Goal: Communication & Community: Answer question/provide support

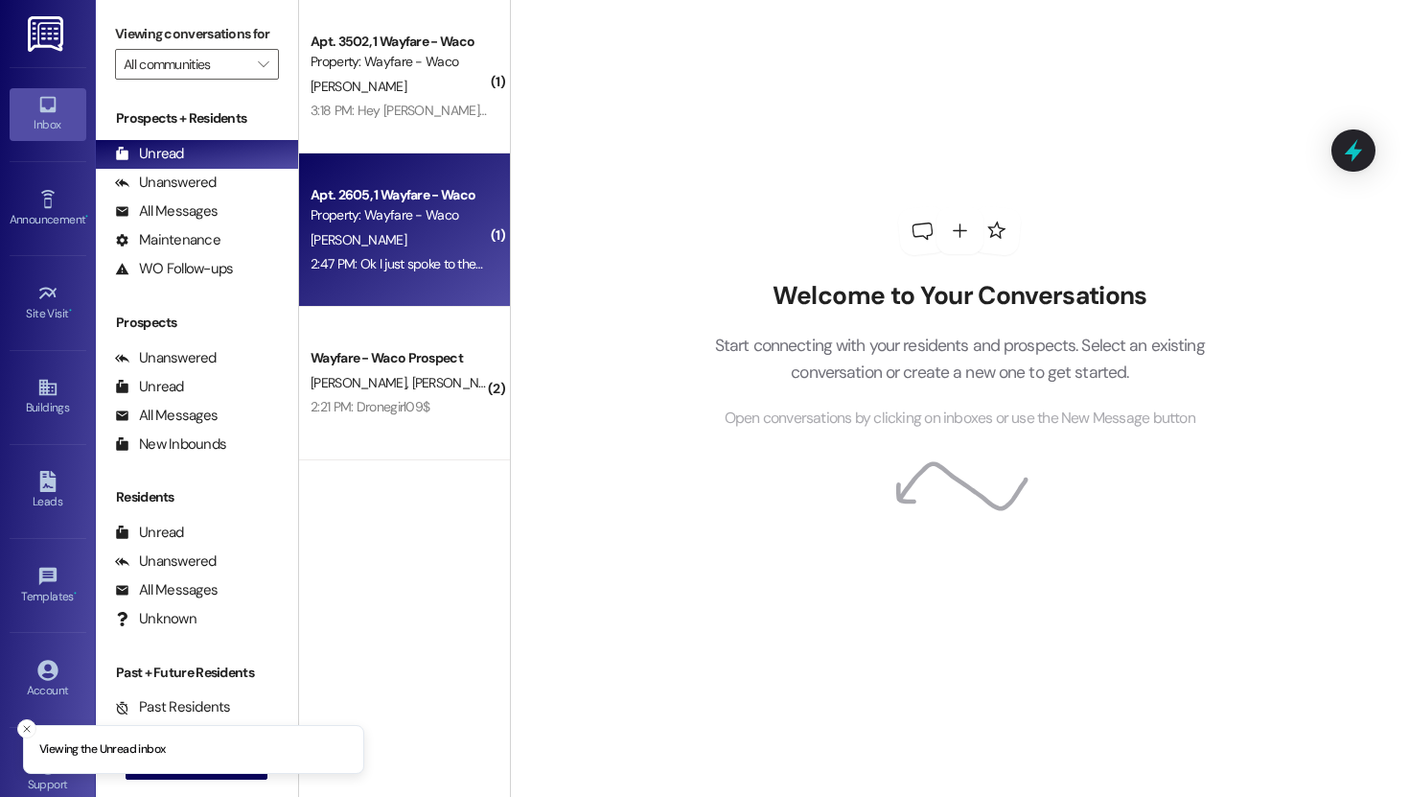
click at [384, 229] on div "[PERSON_NAME]" at bounding box center [399, 240] width 181 height 24
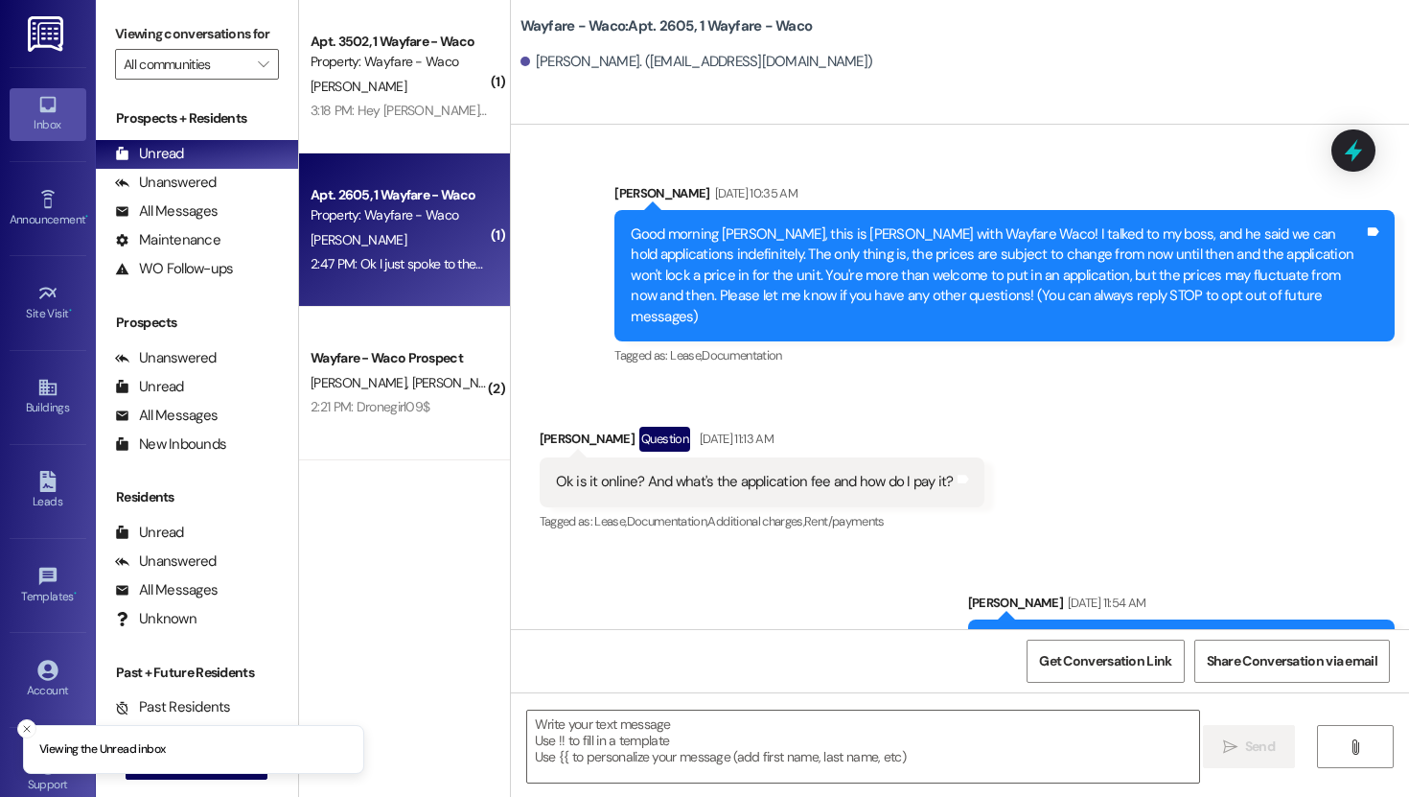
scroll to position [12191, 0]
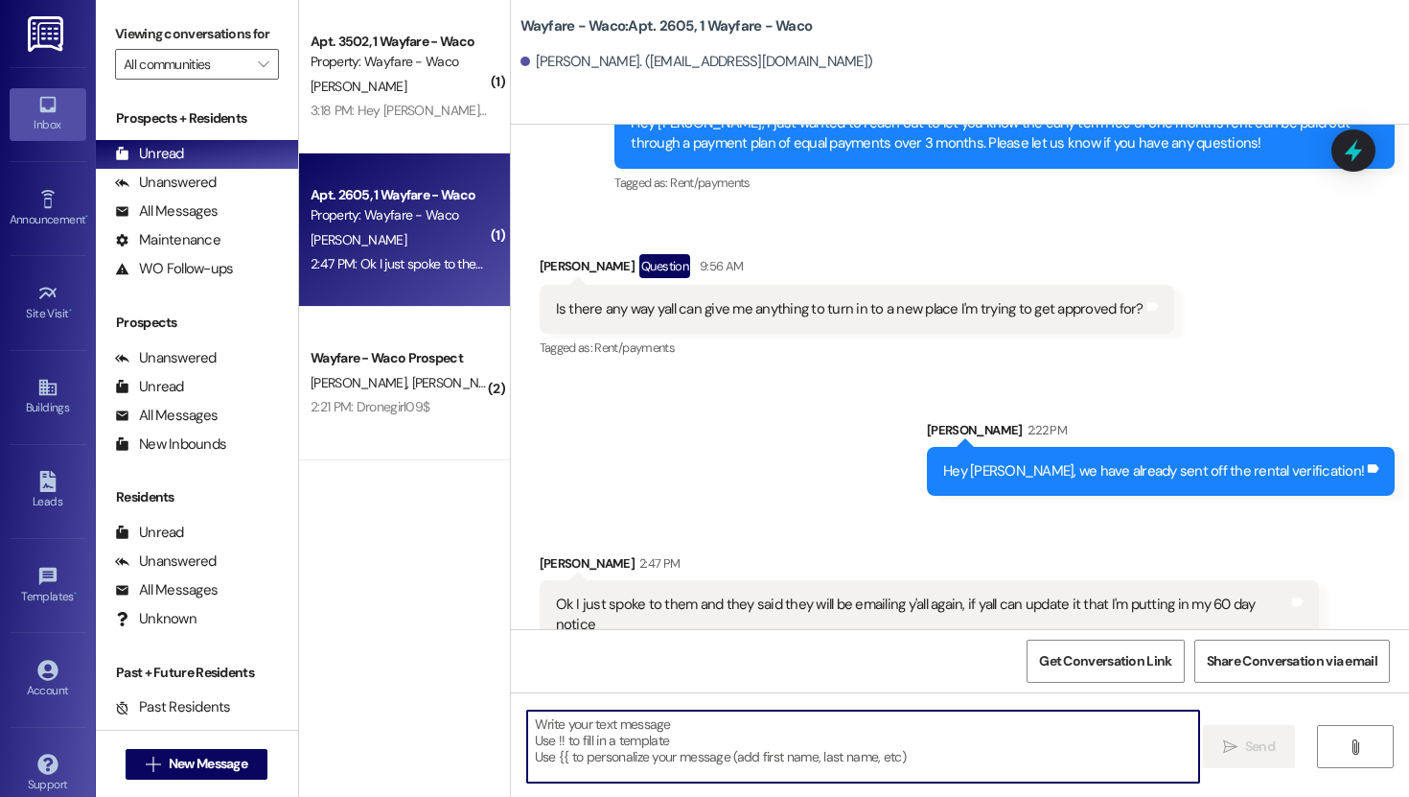
click at [782, 745] on textarea at bounding box center [863, 746] width 672 height 72
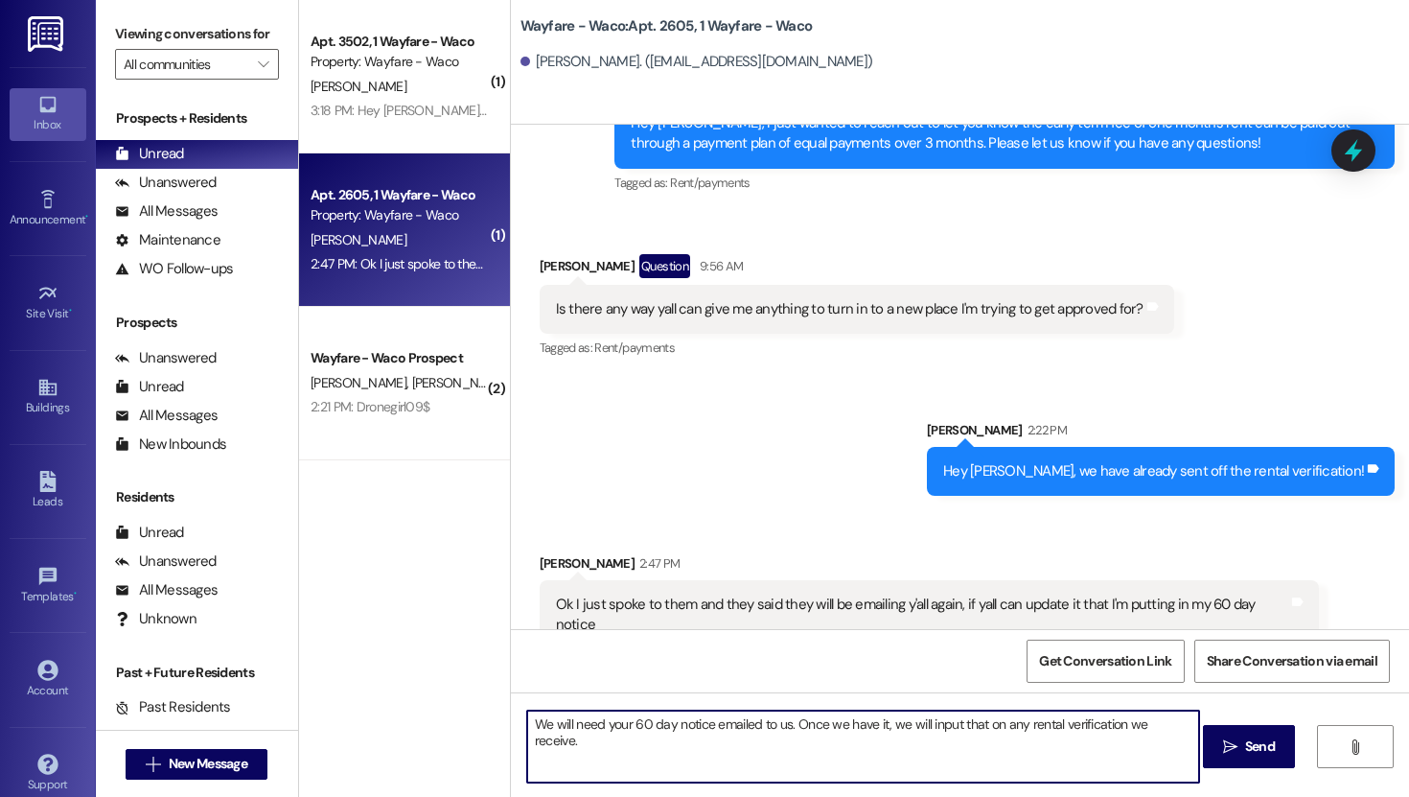
click at [780, 730] on textarea "We will need your 60 day notice emailed to us. Once we have it, we will input t…" at bounding box center [863, 746] width 672 height 72
click at [744, 751] on textarea "We will need your 60 day notice emailed to us at [EMAIL_ADDRESS][DOMAIN_NAME]. …" at bounding box center [863, 746] width 672 height 72
type textarea "We will need your 60 day notice emailed to us at [EMAIL_ADDRESS][DOMAIN_NAME]. …"
click at [1252, 732] on button " Send" at bounding box center [1249, 746] width 93 height 43
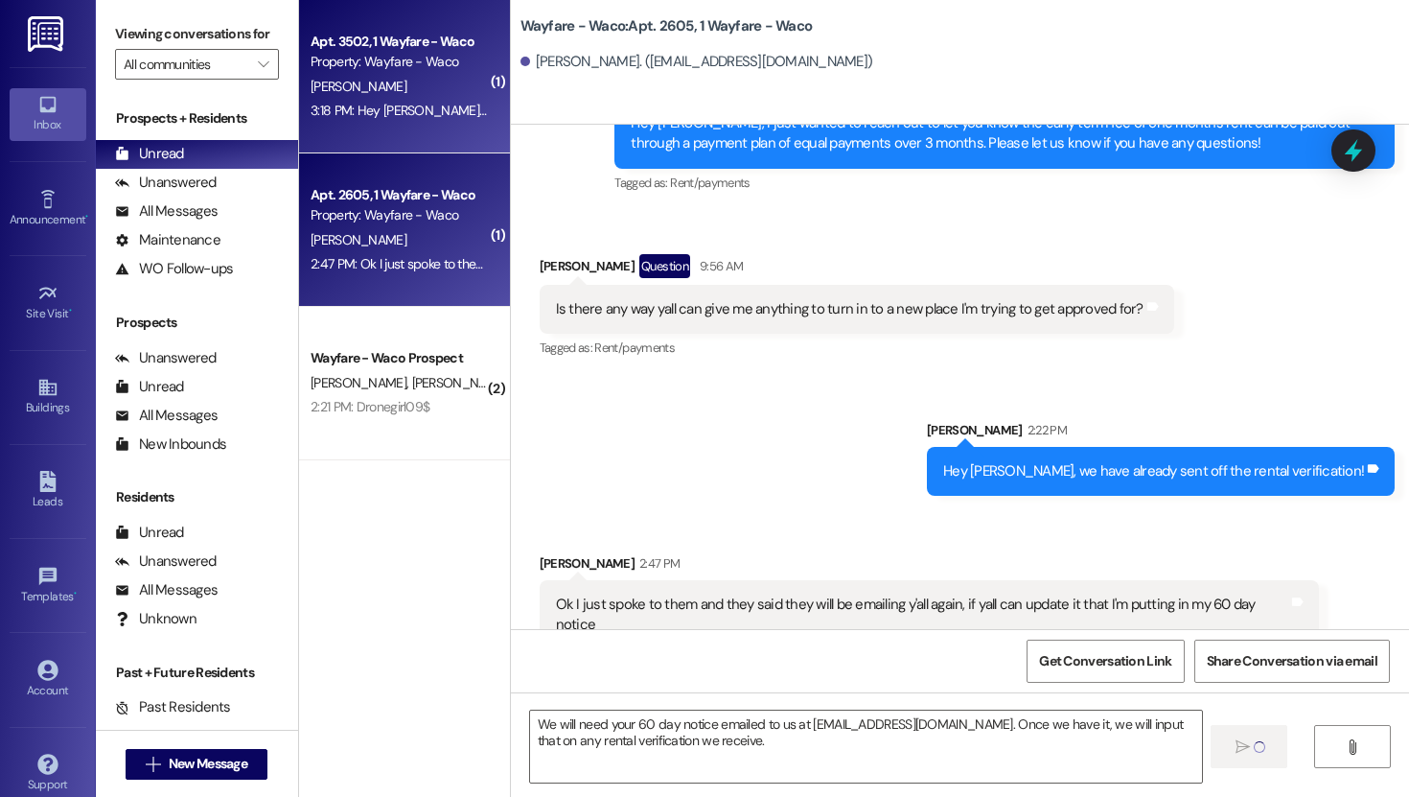
click at [369, 96] on div "[PERSON_NAME]" at bounding box center [399, 87] width 181 height 24
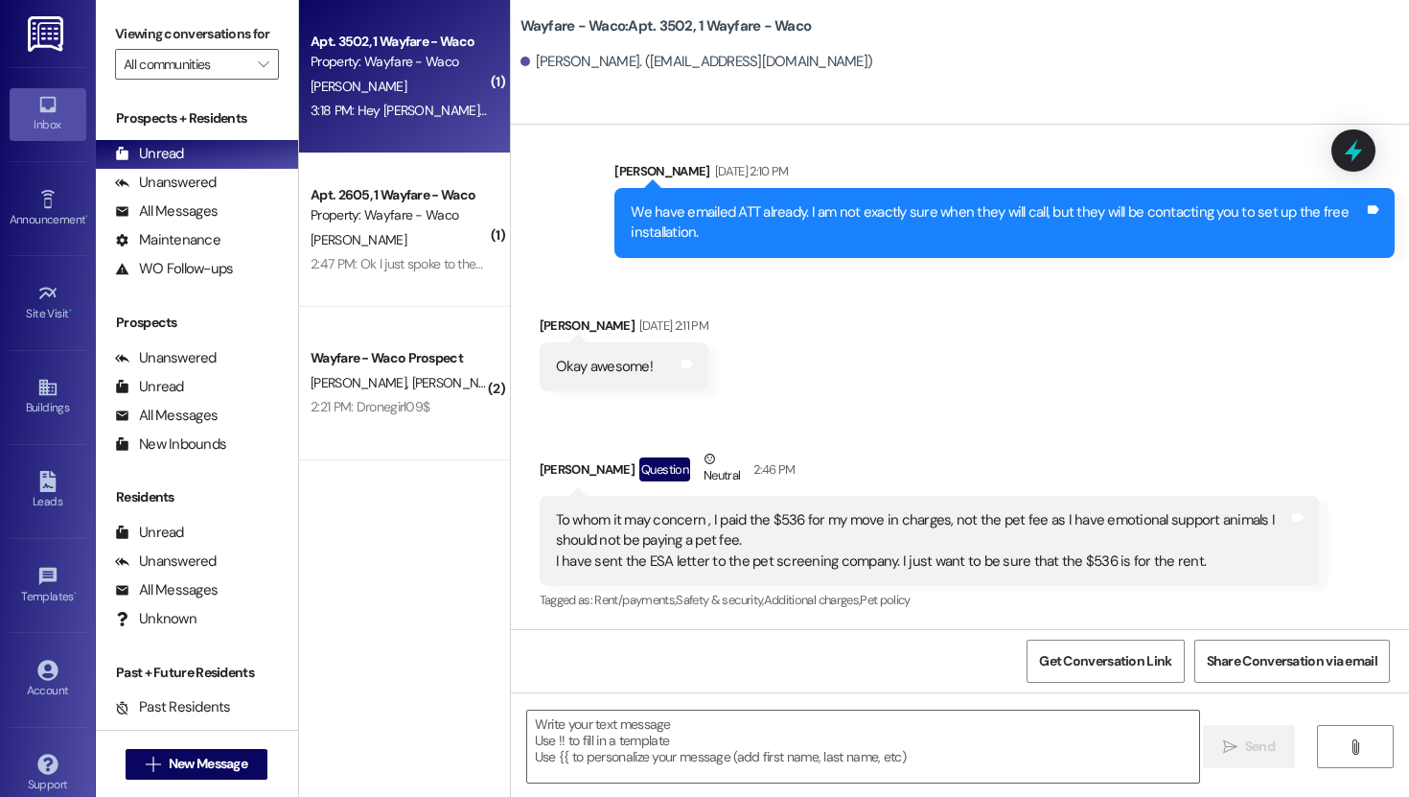
scroll to position [863, 0]
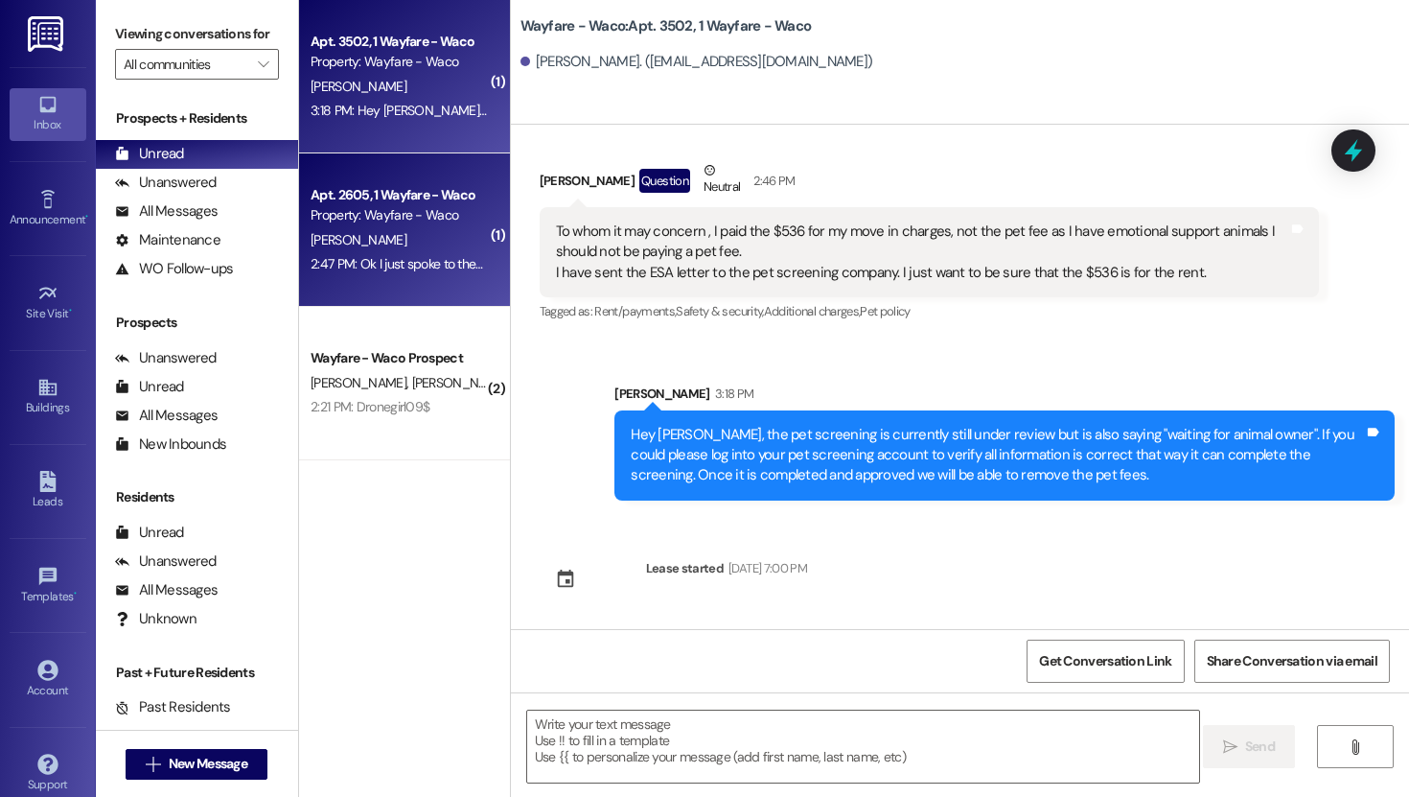
click at [377, 232] on div "[PERSON_NAME]" at bounding box center [399, 240] width 181 height 24
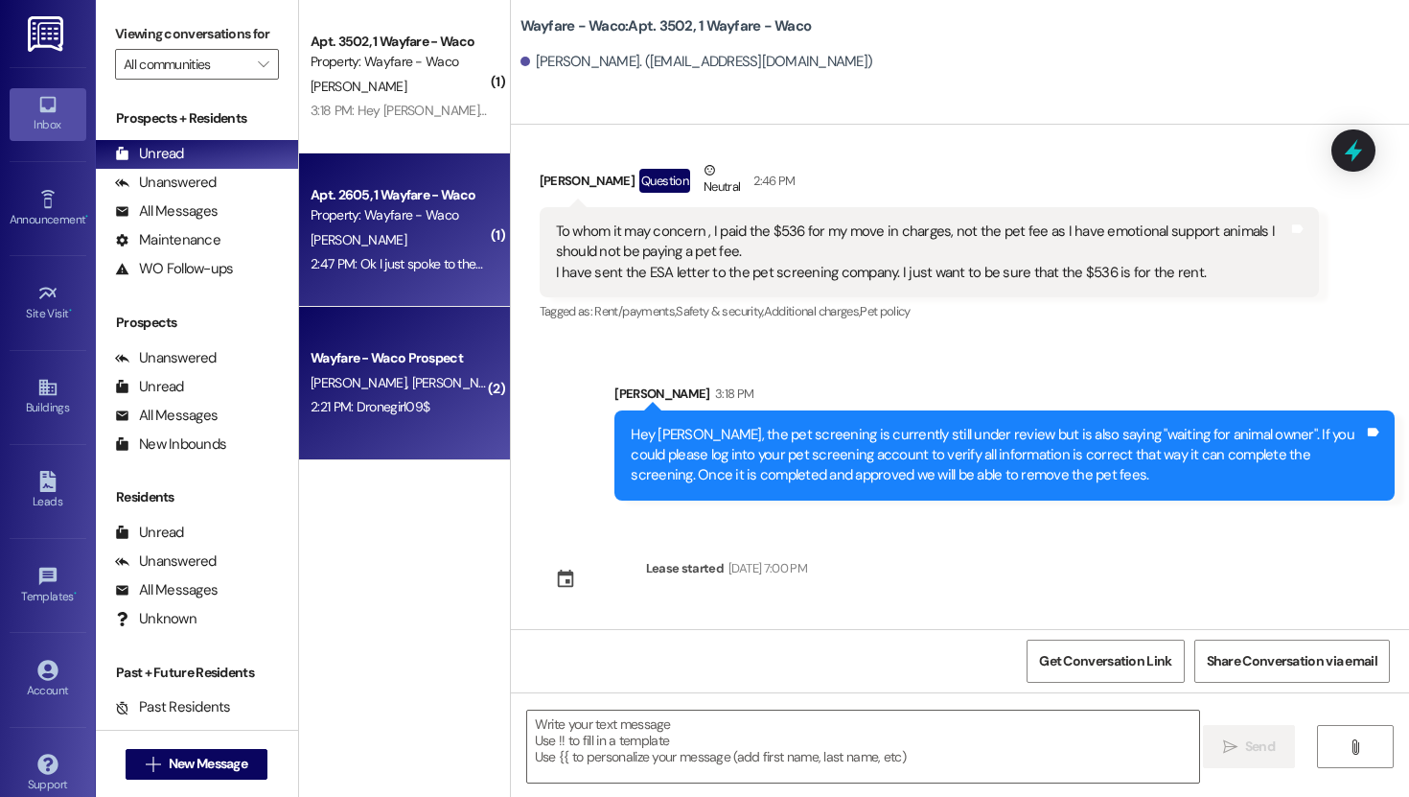
click at [380, 408] on div "2:21 PM: Dronegirl09$ 2:21 PM: Dronegirl09$" at bounding box center [370, 406] width 119 height 17
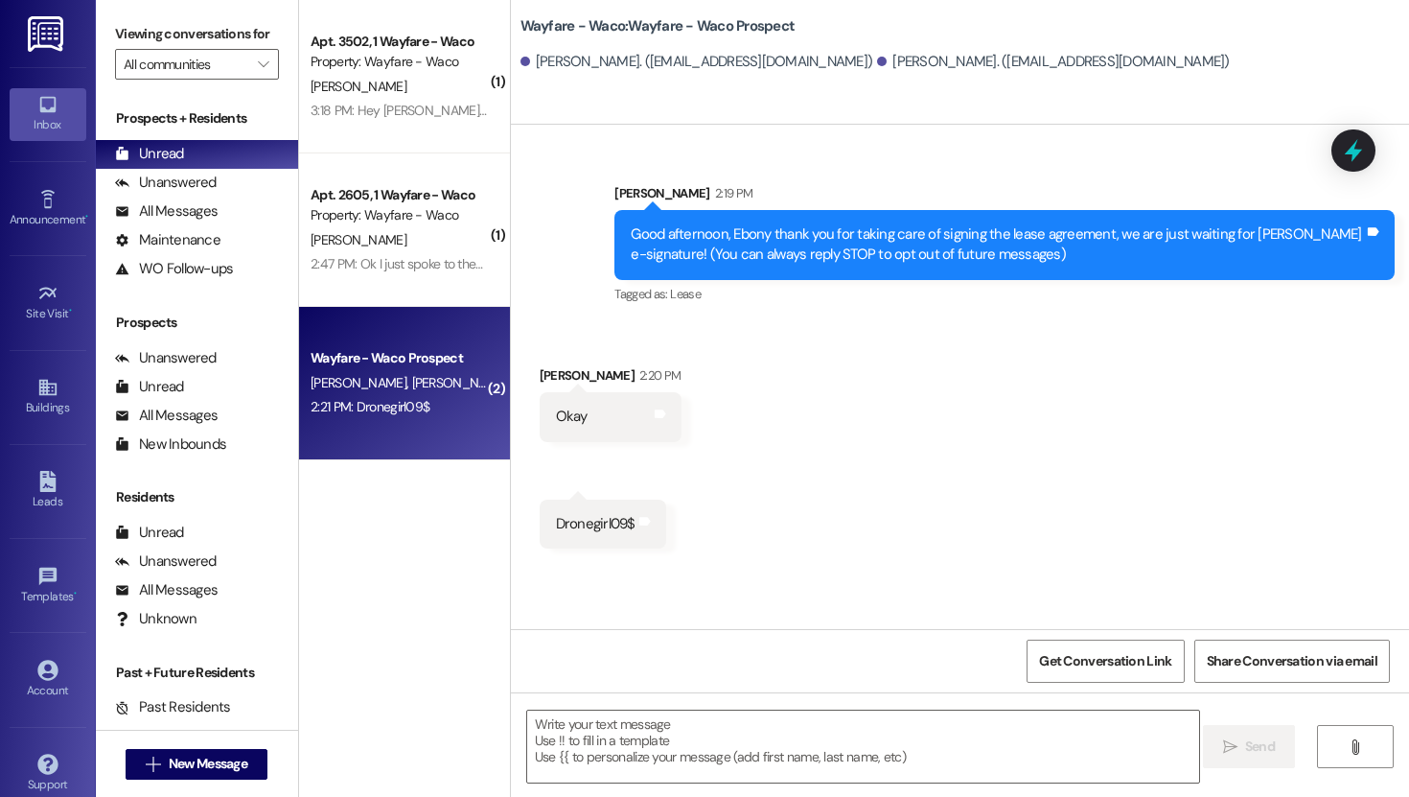
scroll to position [0, 0]
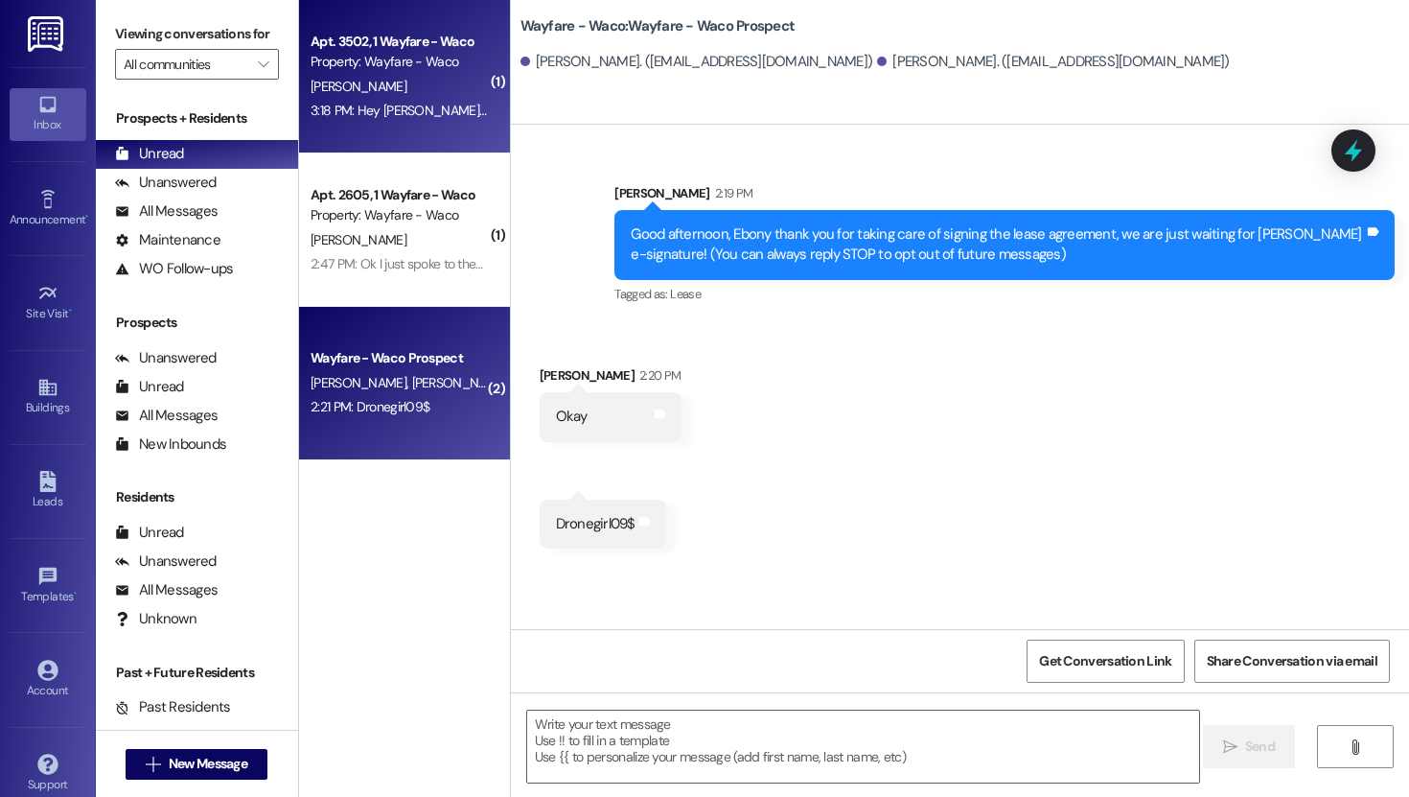
click at [428, 85] on div "[PERSON_NAME]" at bounding box center [399, 87] width 181 height 24
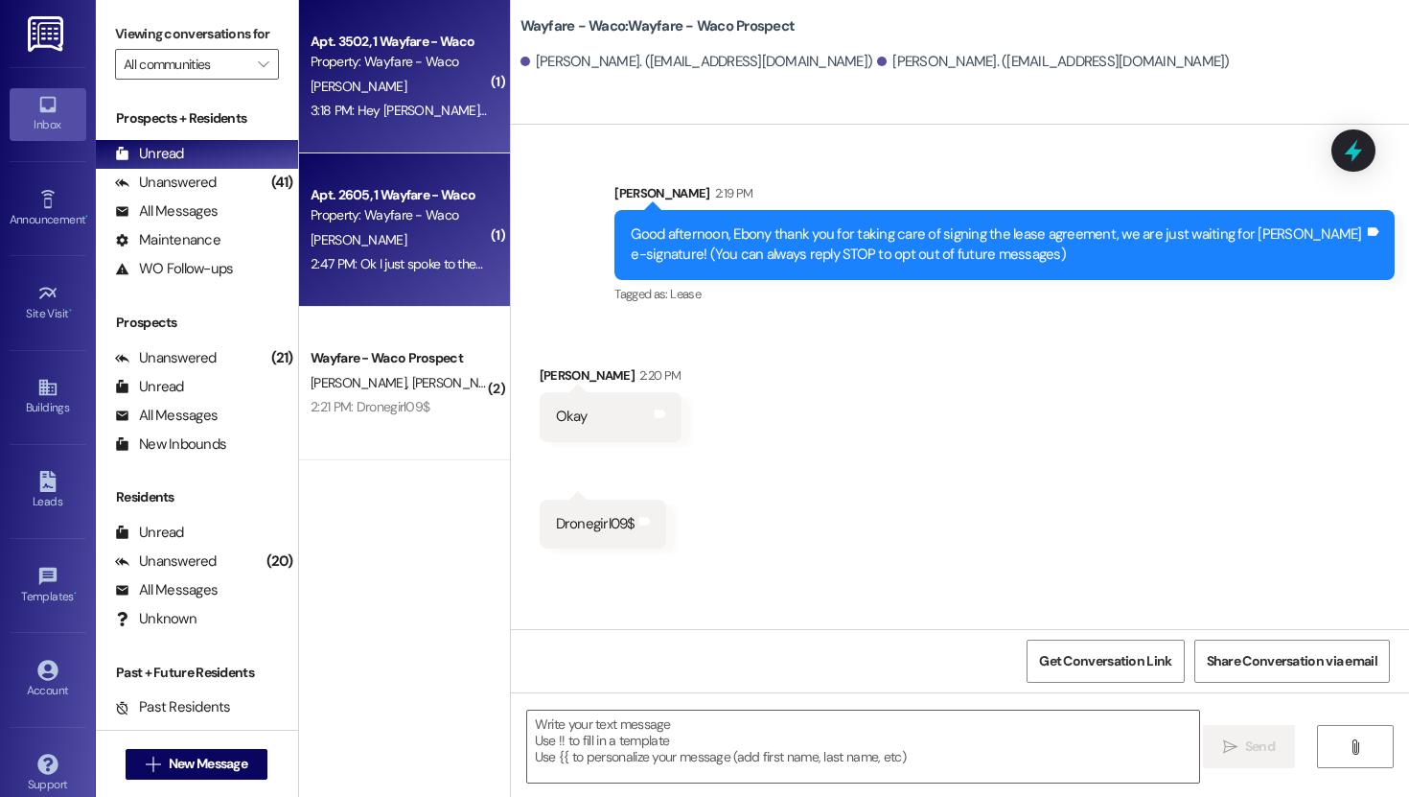
click at [426, 190] on div "Apt. 2605, 1 Wayfare - Waco" at bounding box center [399, 195] width 177 height 20
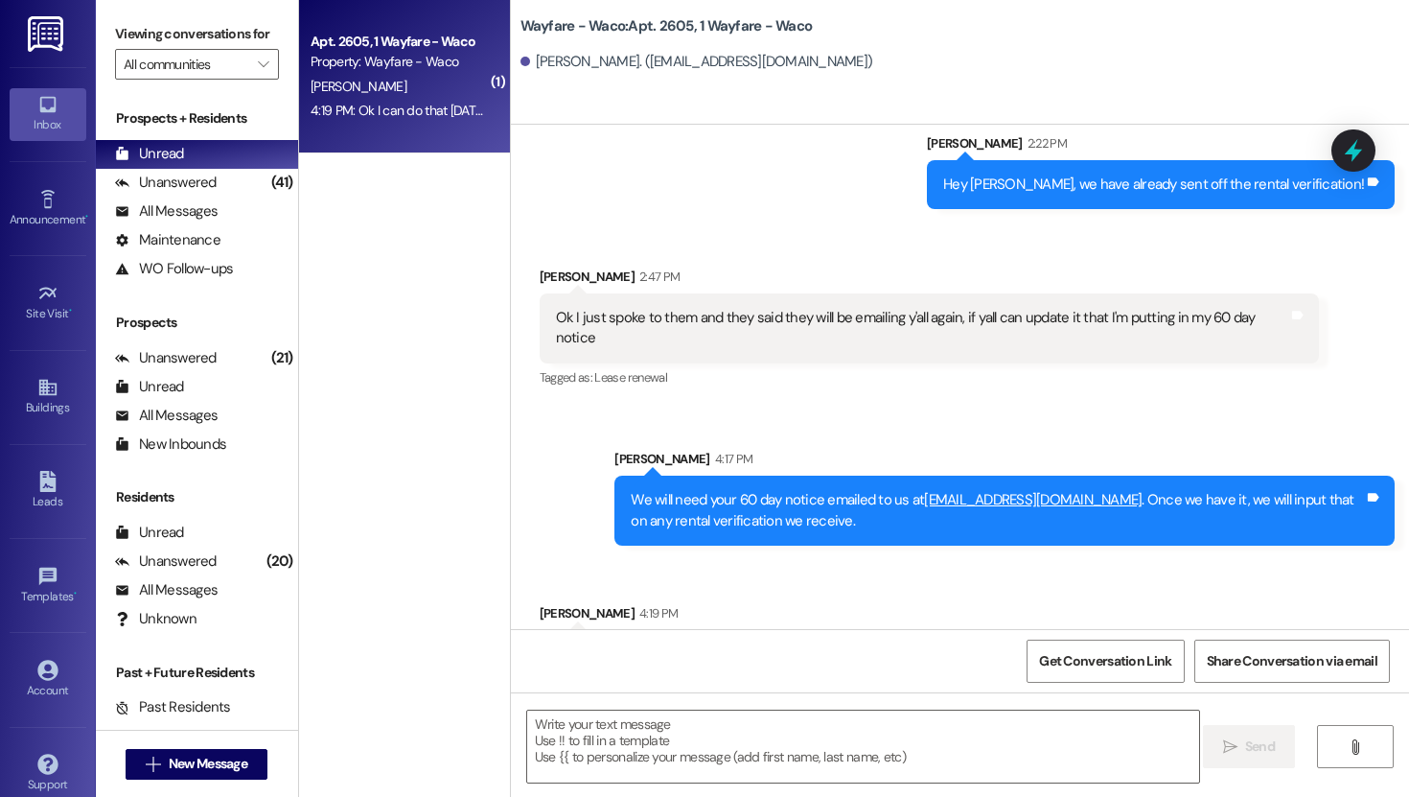
scroll to position [12479, 0]
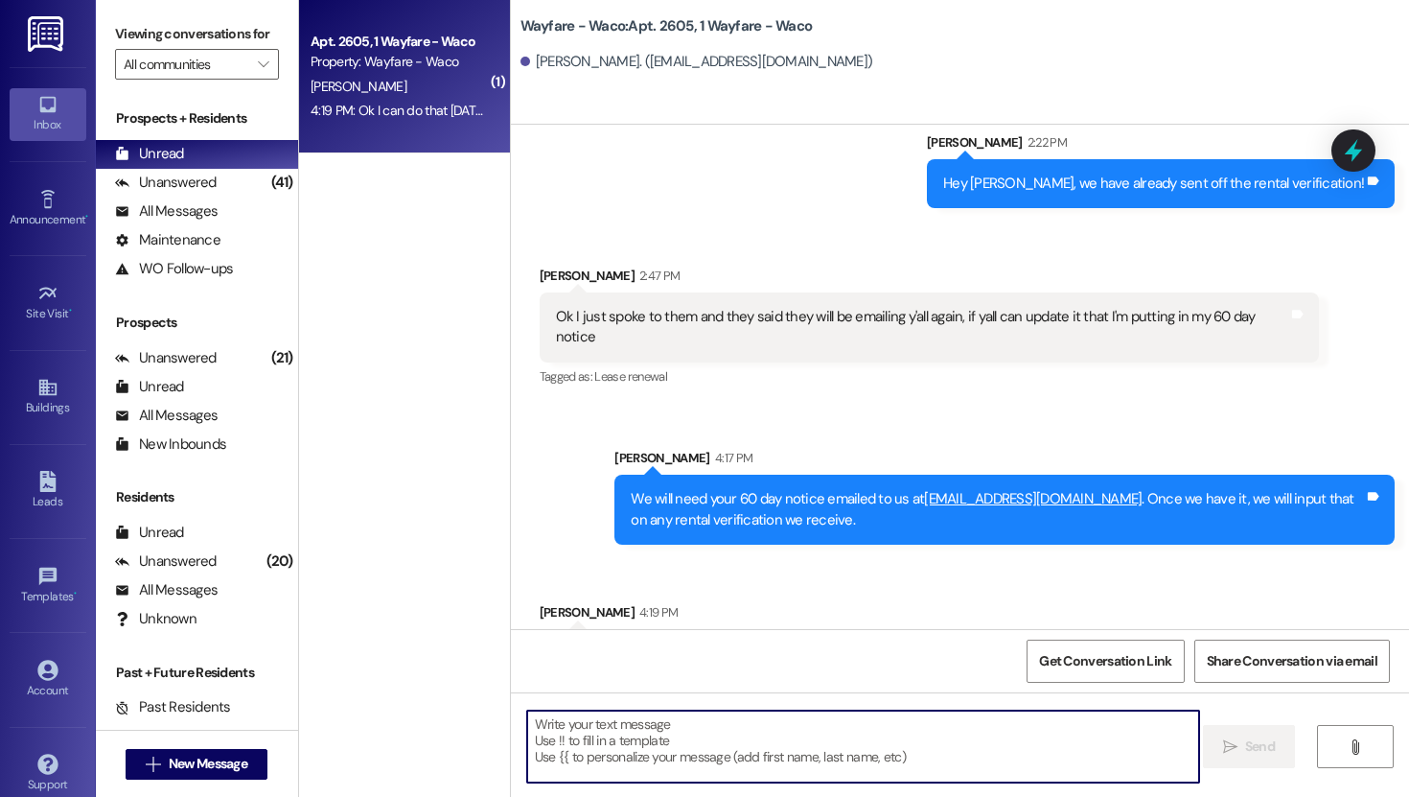
click at [890, 731] on textarea at bounding box center [863, 746] width 672 height 72
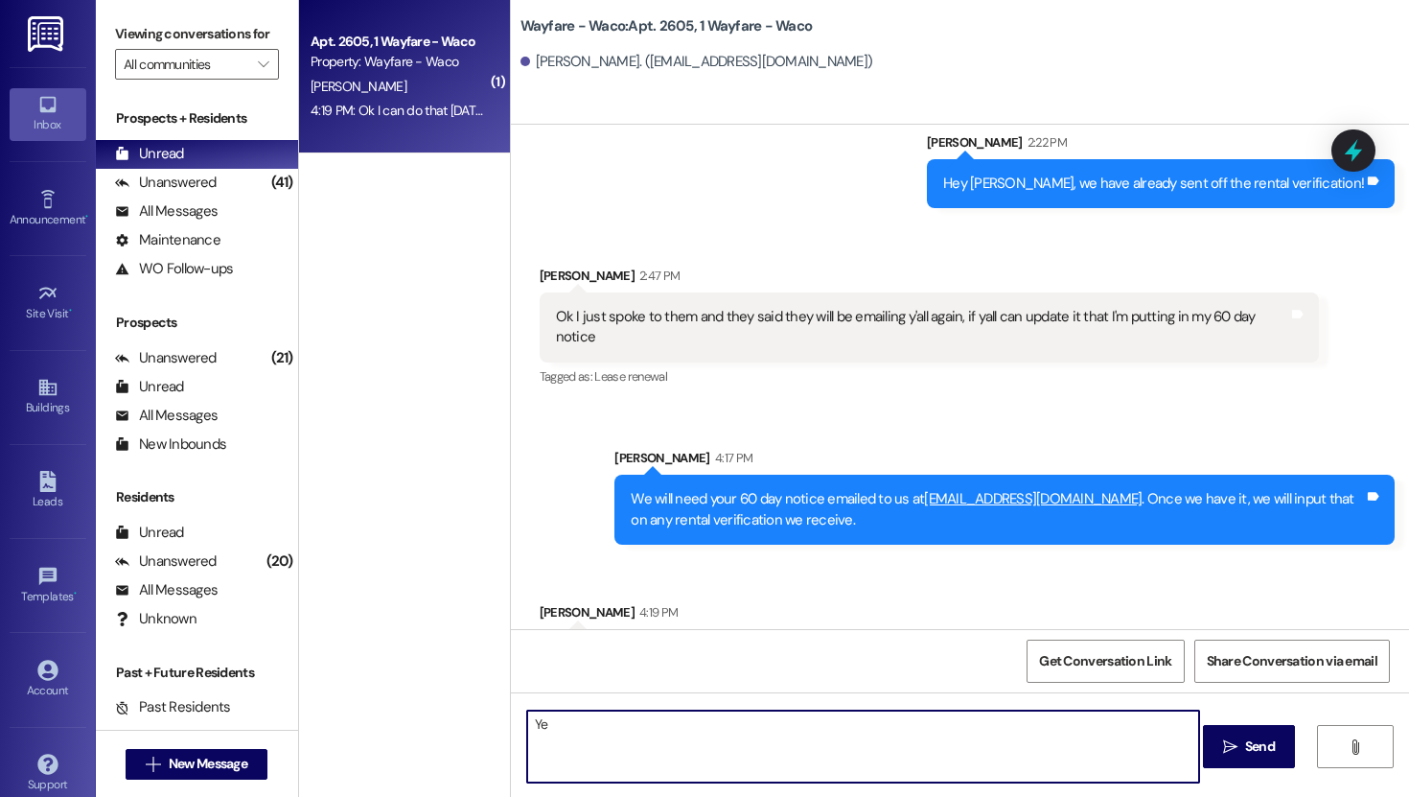
type textarea "Yes"
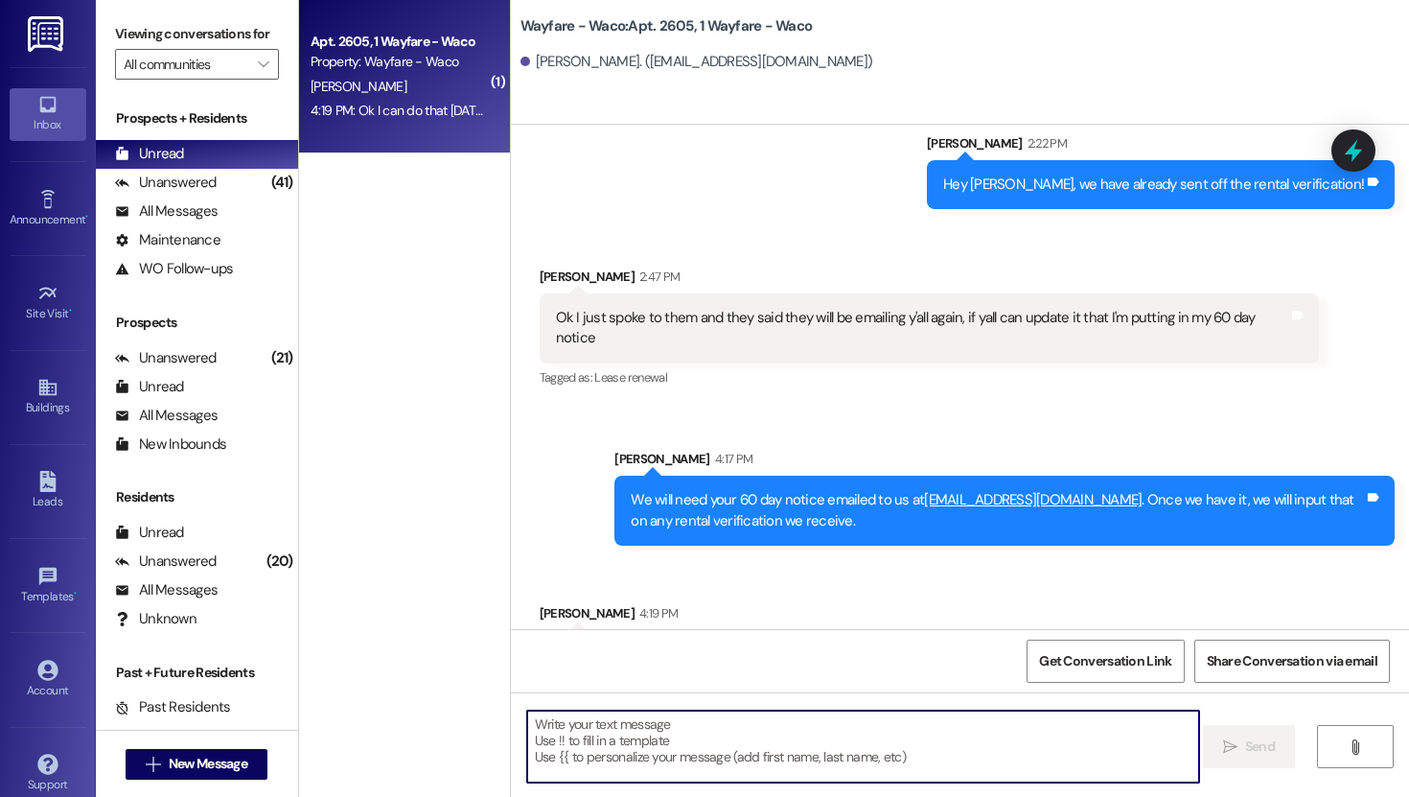
scroll to position [12612, 0]
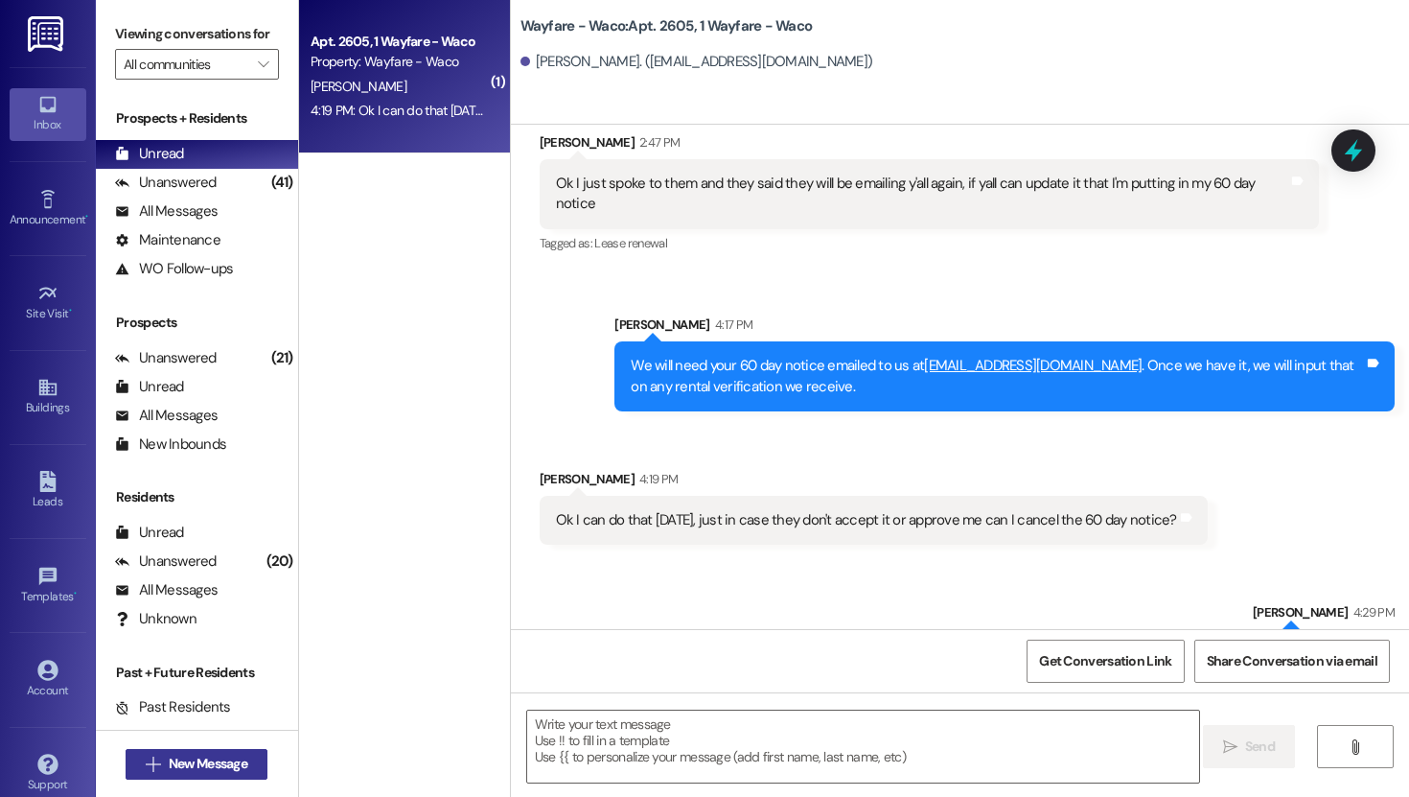
click at [197, 753] on span "New Message" at bounding box center [208, 763] width 79 height 20
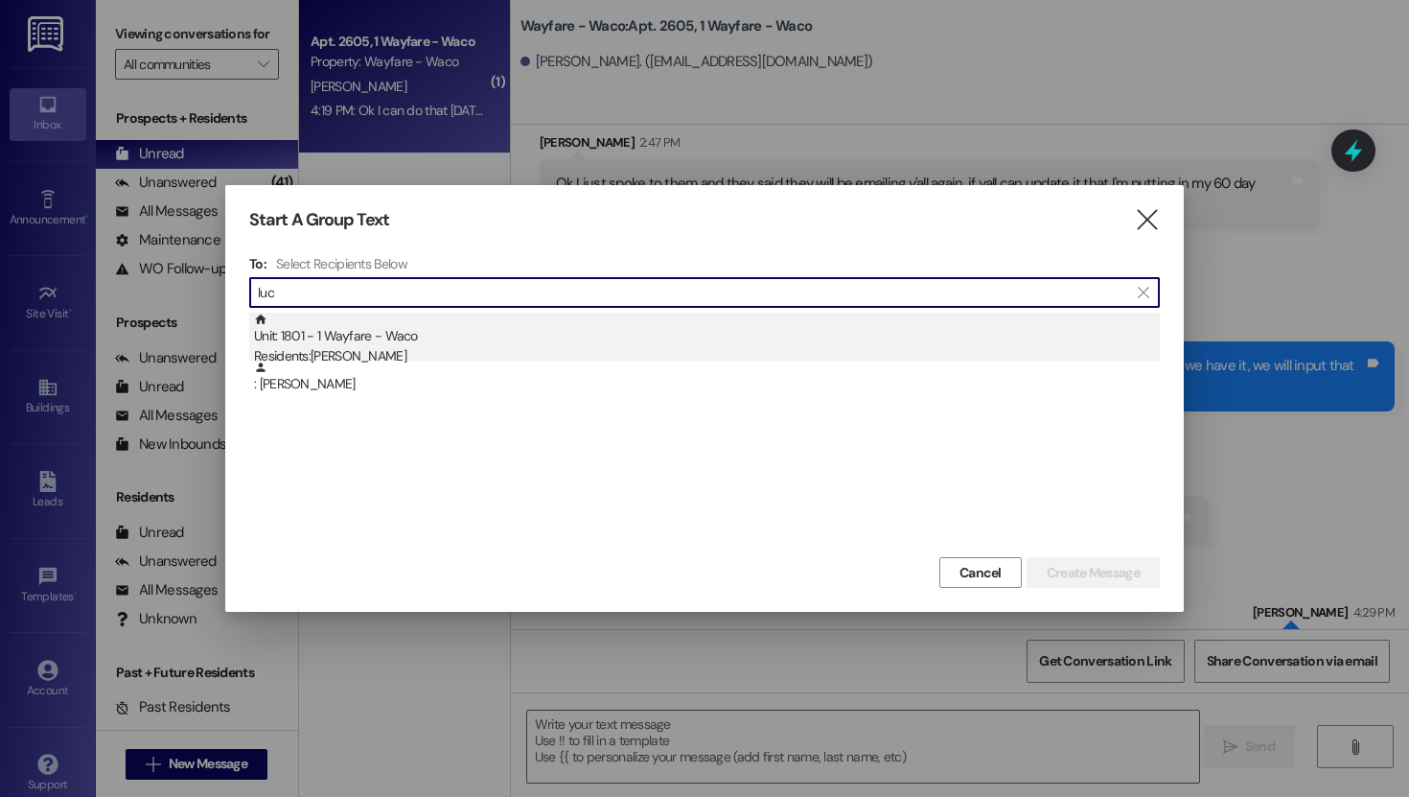
type input "luc"
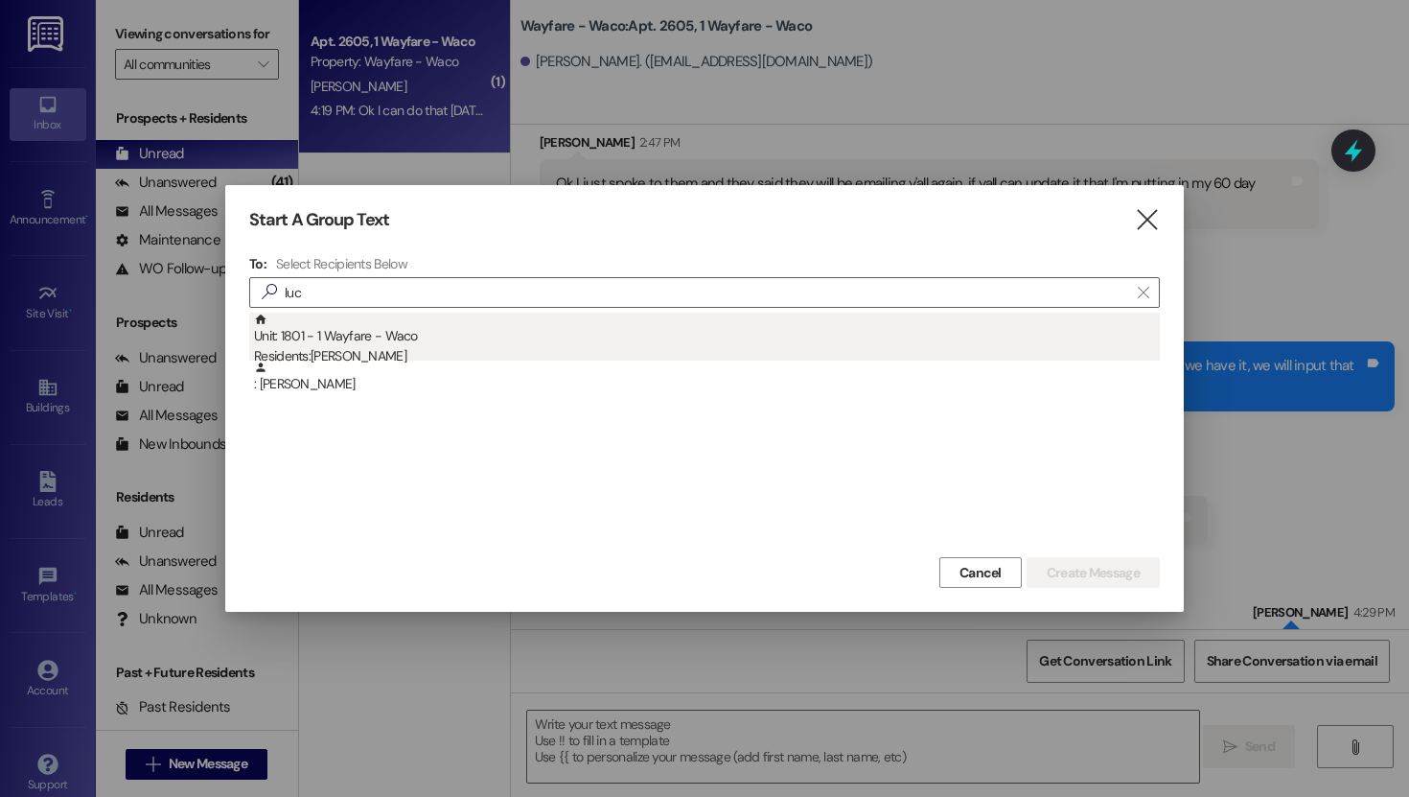
click at [379, 349] on div "Residents: [PERSON_NAME]" at bounding box center [707, 356] width 906 height 20
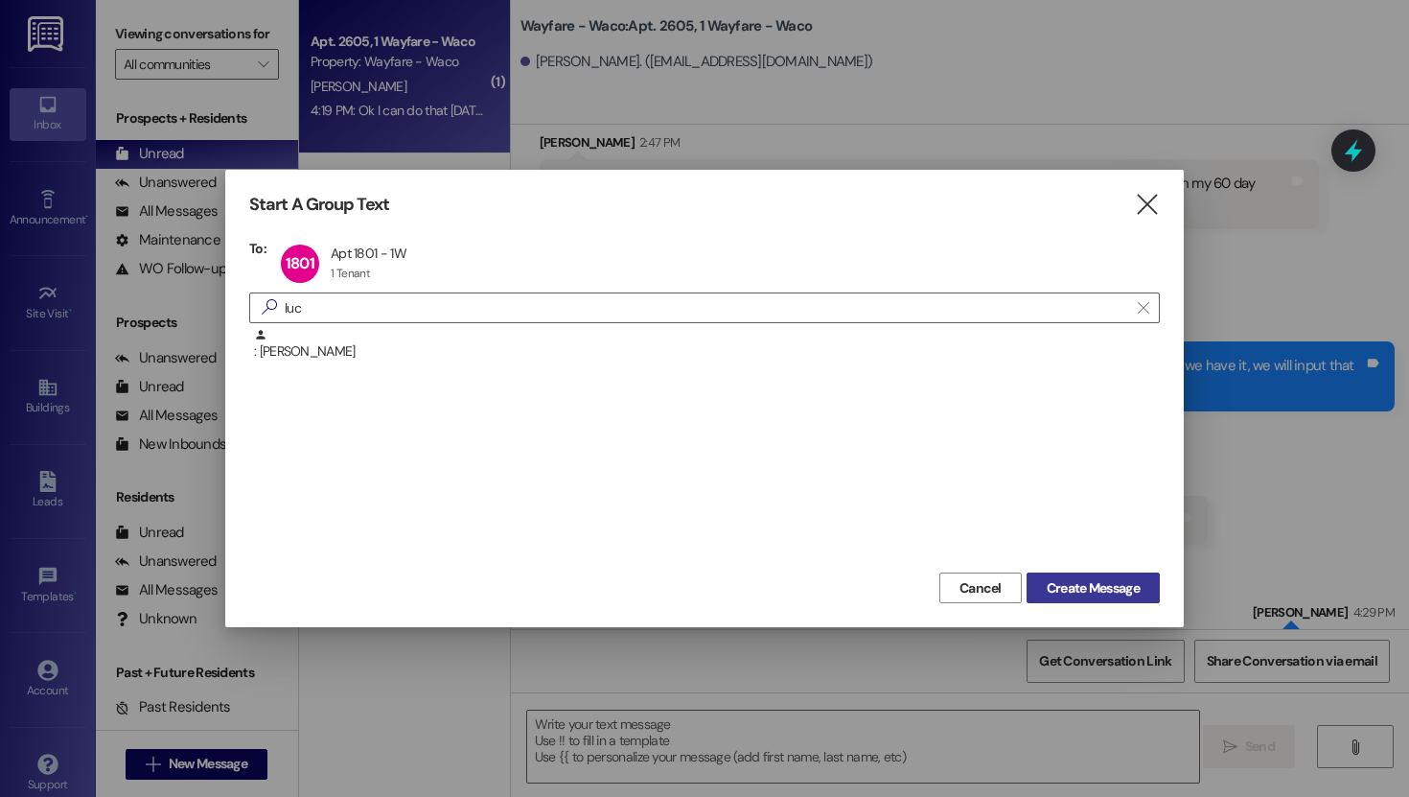
click at [1074, 591] on span "Create Message" at bounding box center [1093, 588] width 93 height 20
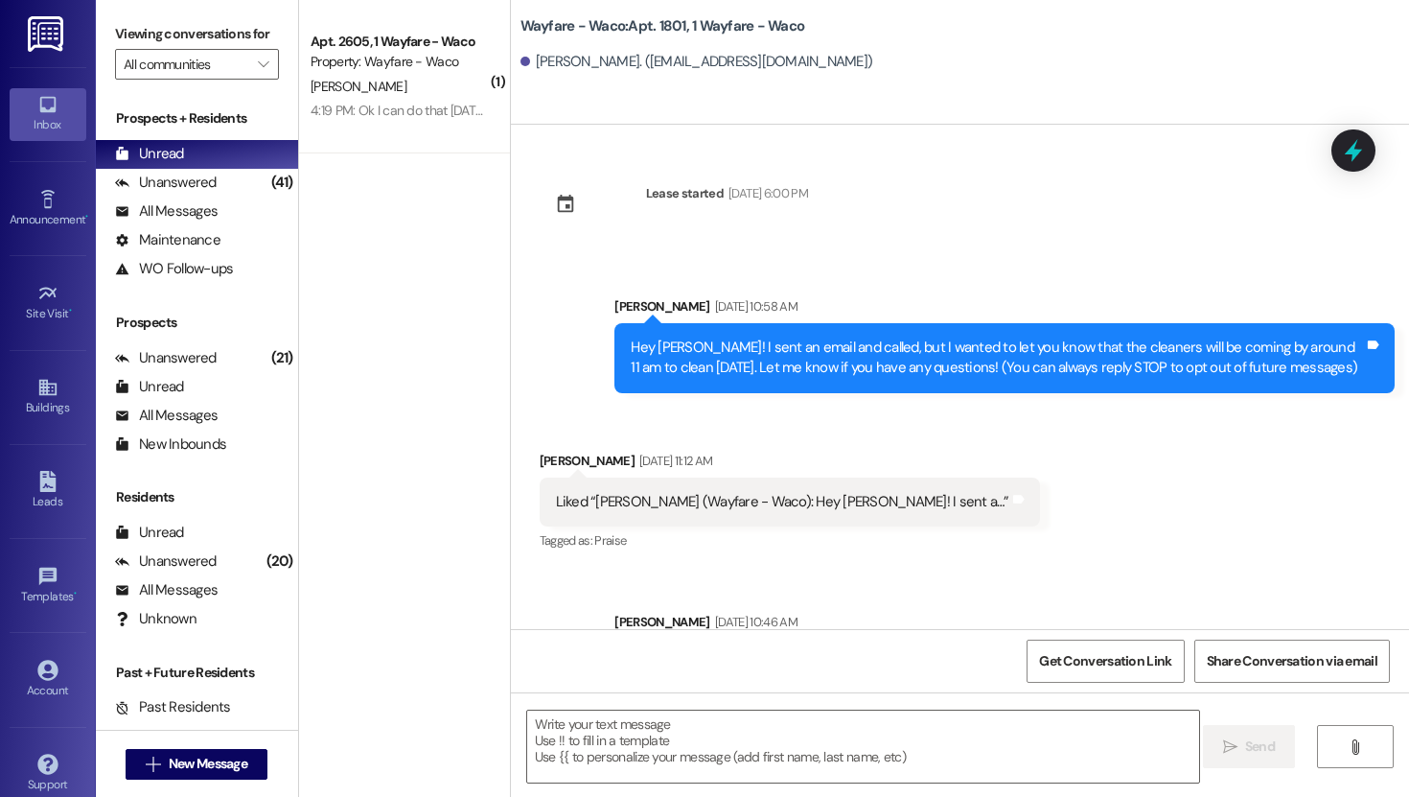
scroll to position [11552, 0]
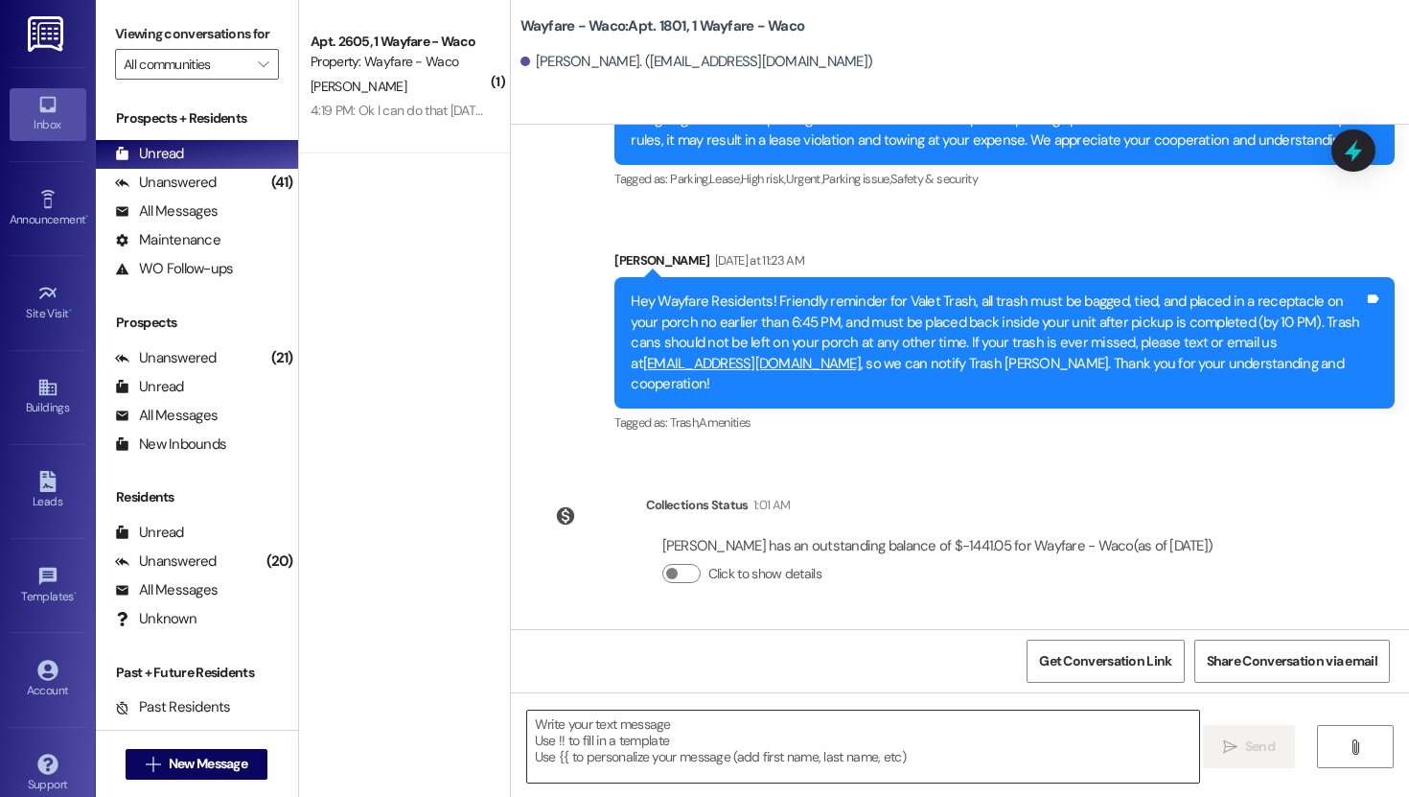
click at [708, 746] on textarea at bounding box center [863, 746] width 672 height 72
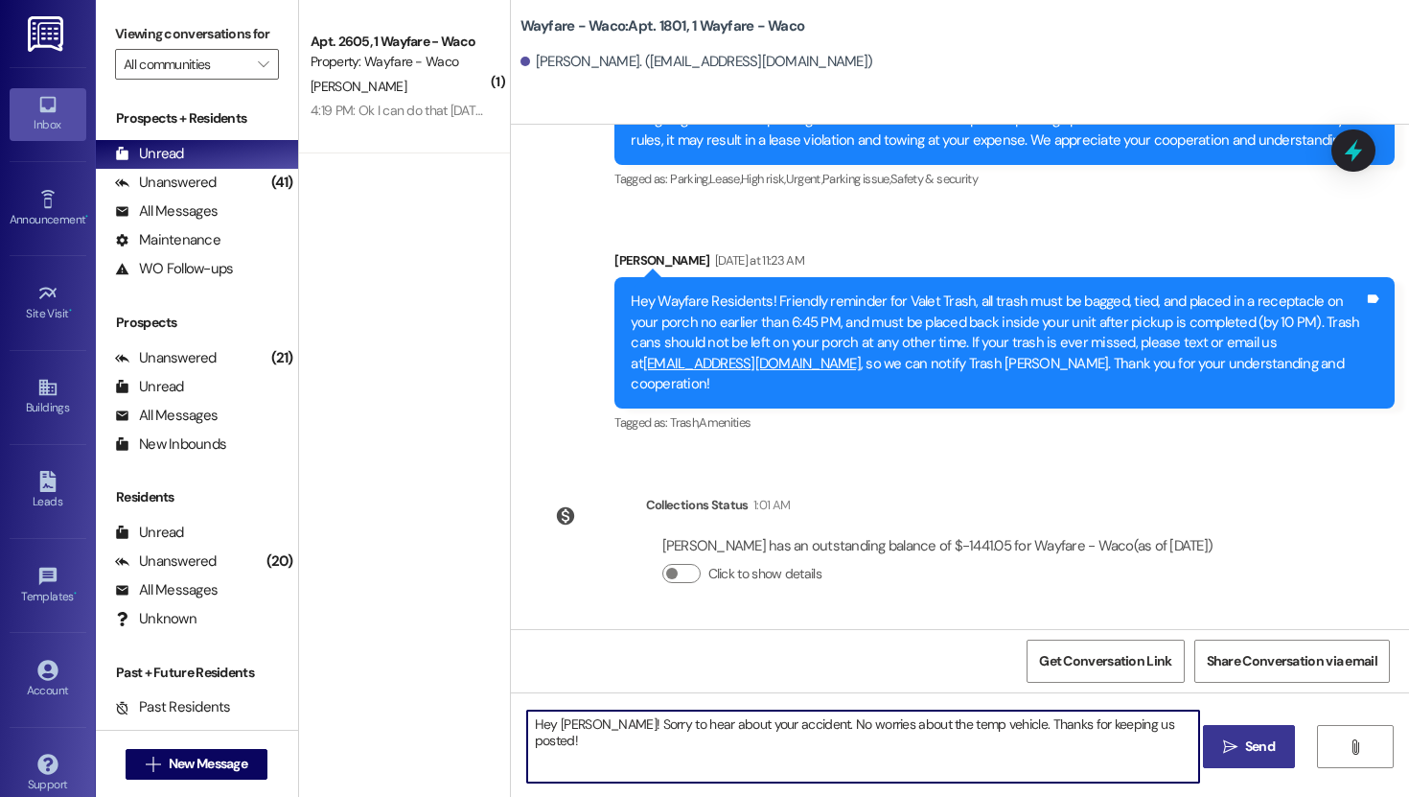
type textarea "Hey [PERSON_NAME]! Sorry to hear about your accident. No worries about the temp…"
click at [1236, 761] on button " Send" at bounding box center [1249, 746] width 93 height 43
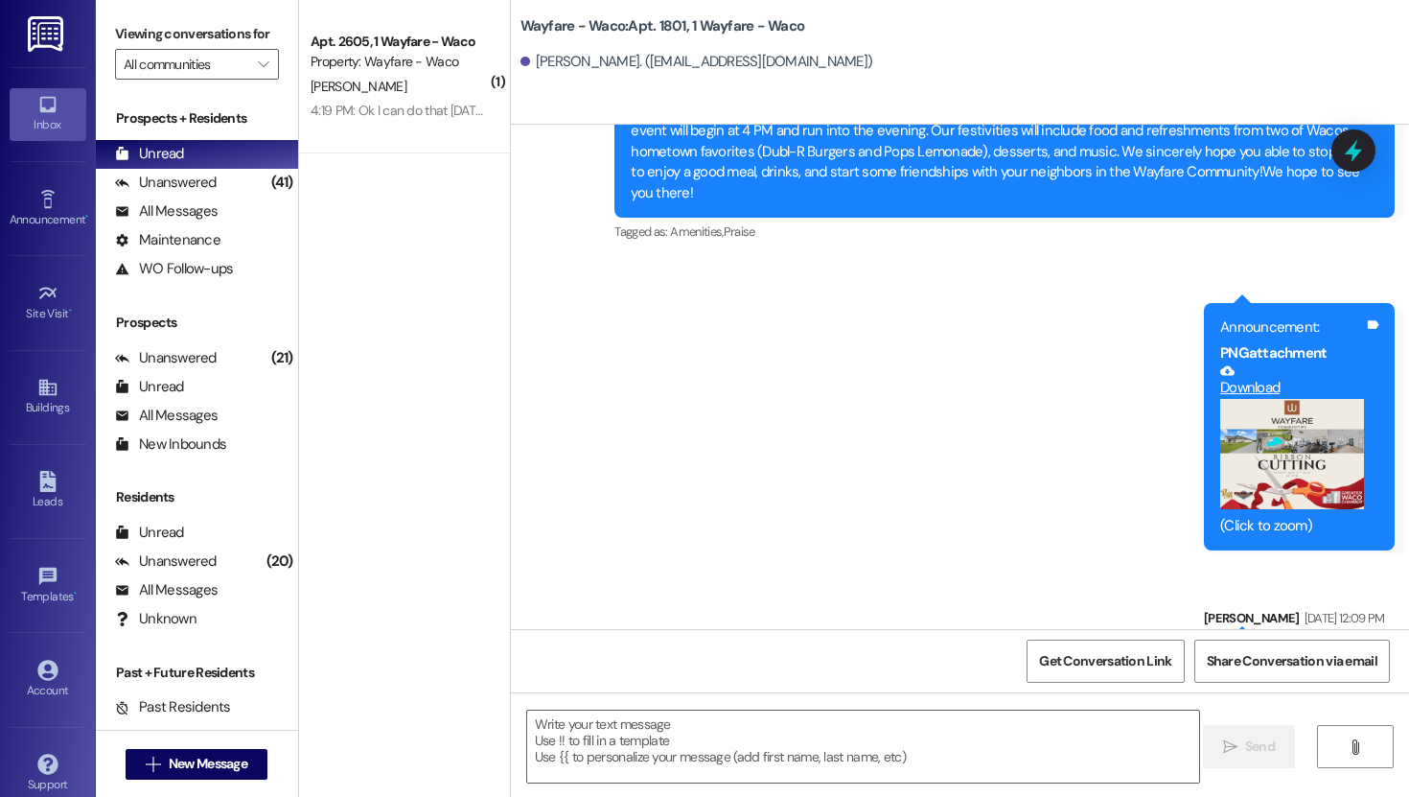
scroll to position [2781, 0]
